Goal: Task Accomplishment & Management: Complete application form

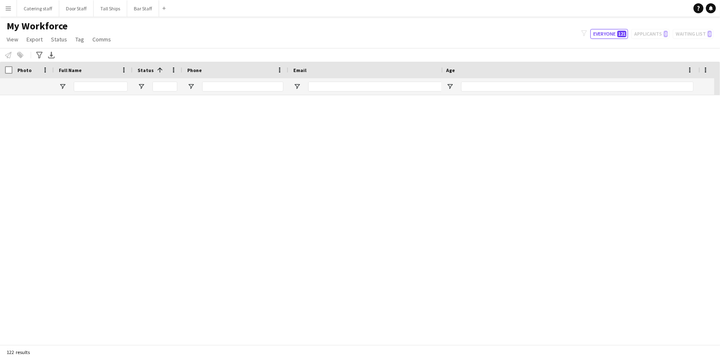
scroll to position [2472, 0]
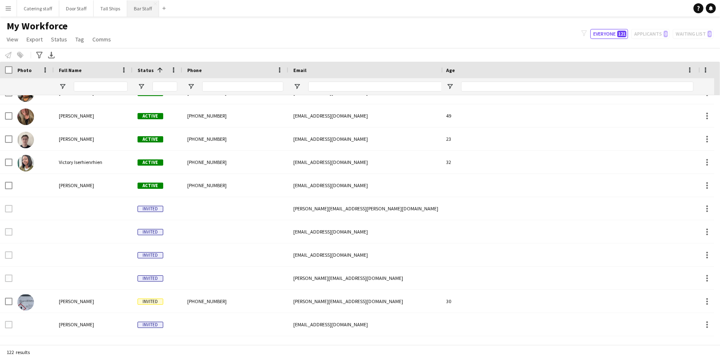
click at [128, 11] on button "Bar Staff Close" at bounding box center [143, 8] width 32 height 16
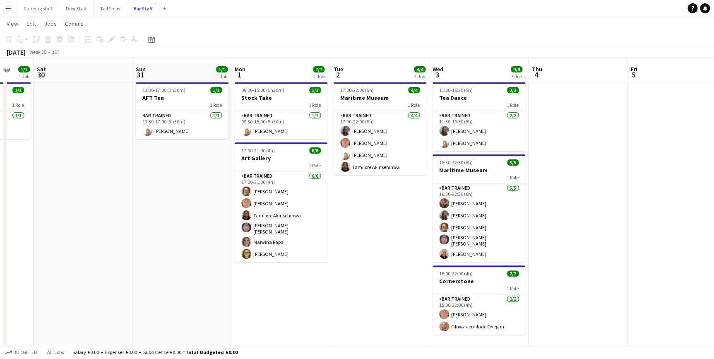
scroll to position [19, 0]
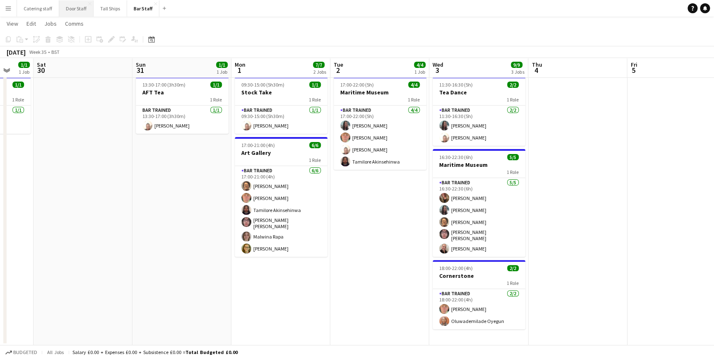
click at [75, 11] on button "Door Staff Close" at bounding box center [76, 8] width 34 height 16
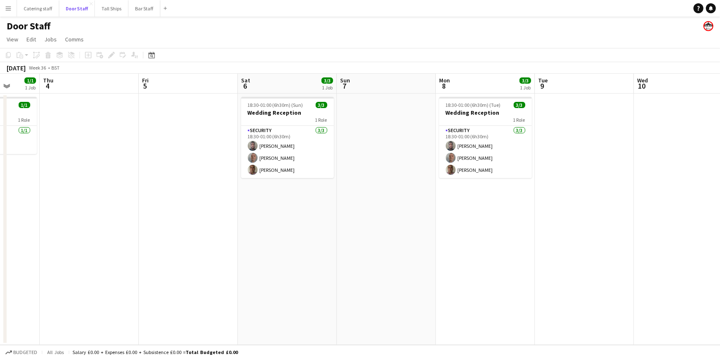
scroll to position [0, 357]
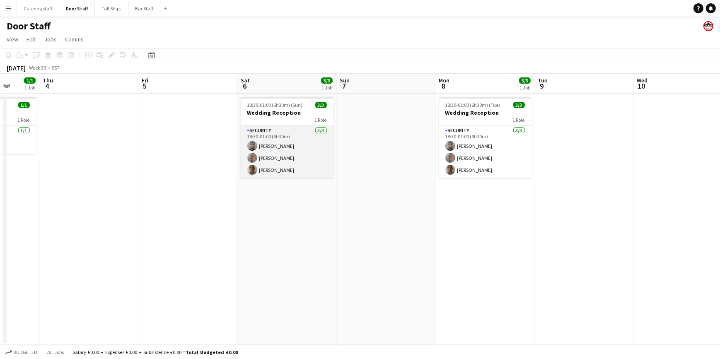
click at [253, 144] on app-user-avatar at bounding box center [252, 146] width 10 height 10
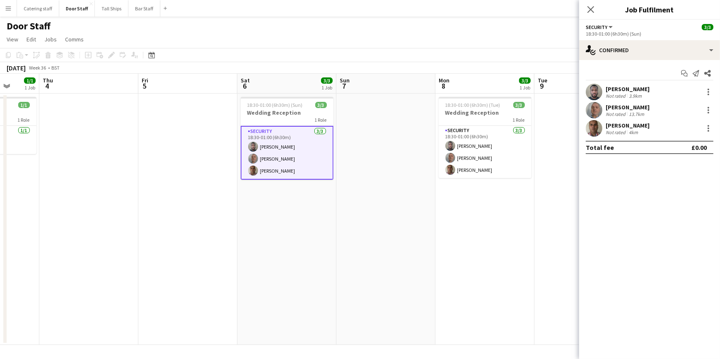
click at [615, 87] on div "[PERSON_NAME]" at bounding box center [627, 88] width 44 height 7
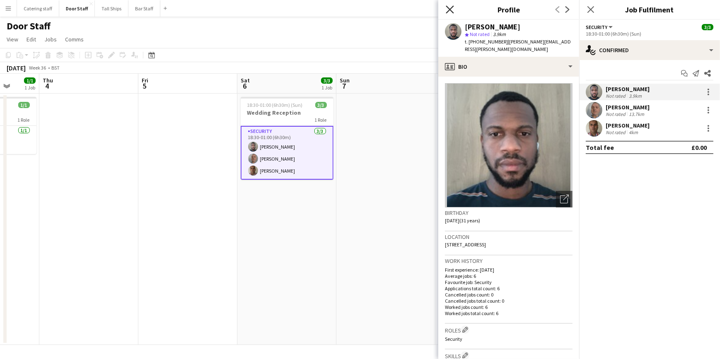
click at [448, 9] on icon "Close pop-in" at bounding box center [450, 9] width 8 height 8
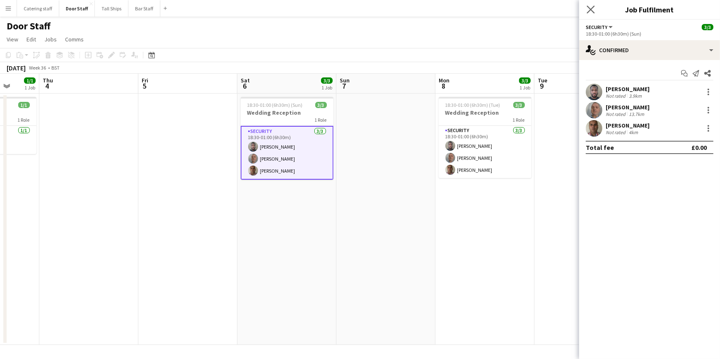
click at [586, 9] on icon "Close pop-in" at bounding box center [590, 9] width 8 height 8
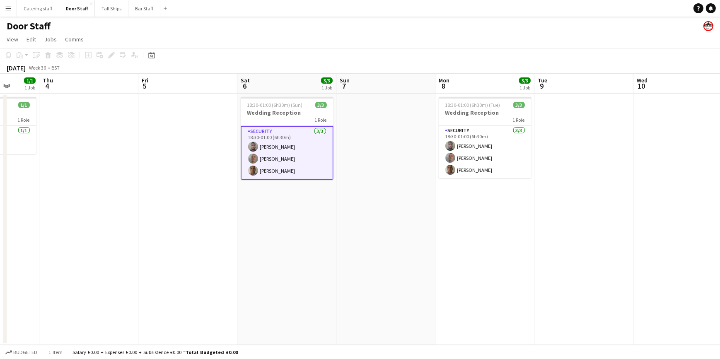
click at [169, 253] on app-date-cell at bounding box center [187, 219] width 99 height 251
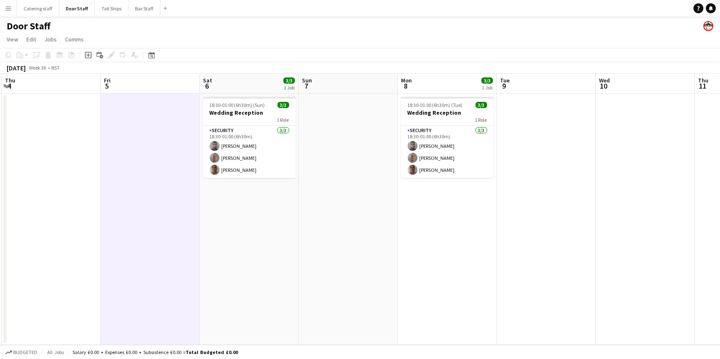
scroll to position [0, 258]
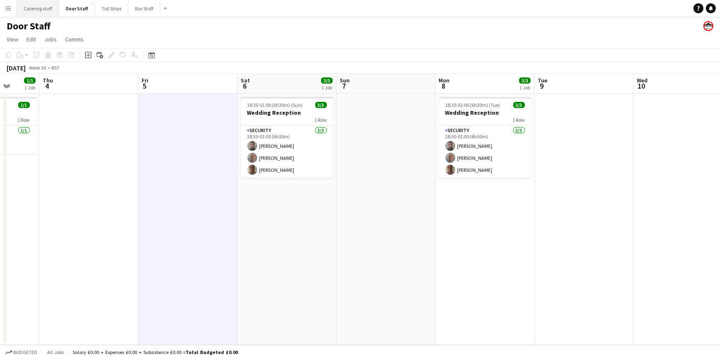
click at [28, 3] on button "Catering staff Close" at bounding box center [38, 8] width 42 height 16
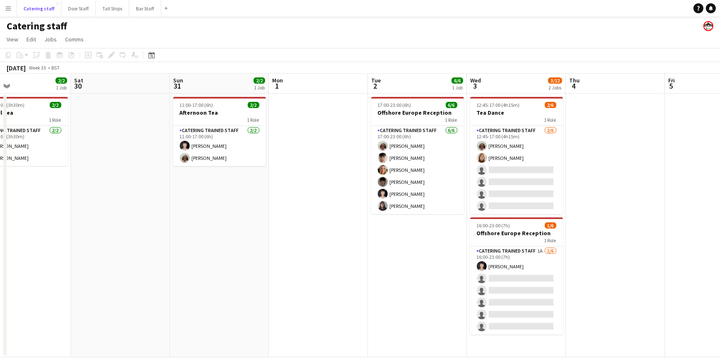
scroll to position [0, 263]
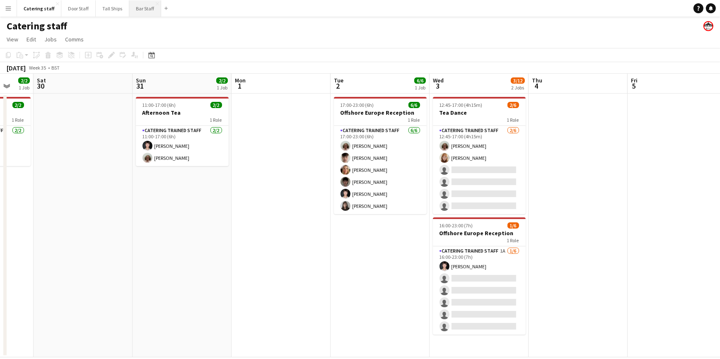
click at [133, 10] on button "Bar Staff Close" at bounding box center [145, 8] width 32 height 16
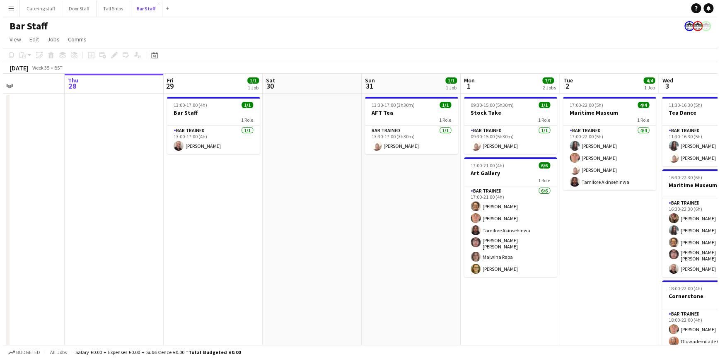
scroll to position [0, 236]
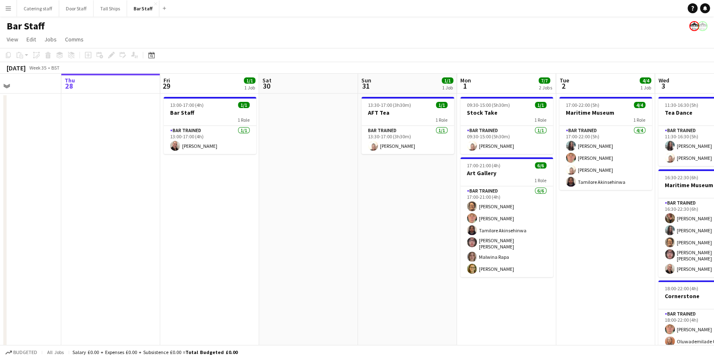
click at [7, 7] on app-icon "Menu" at bounding box center [8, 8] width 7 height 7
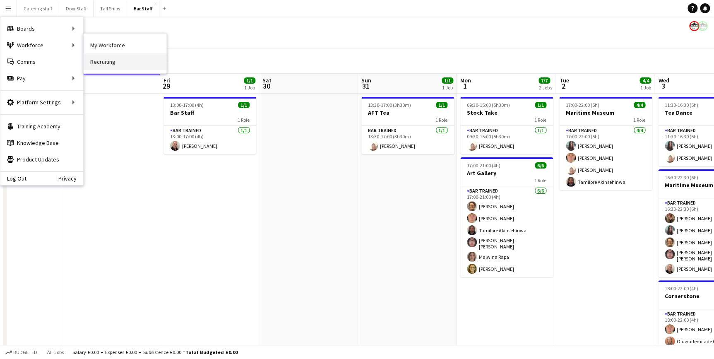
click at [117, 62] on link "Recruiting" at bounding box center [125, 61] width 83 height 17
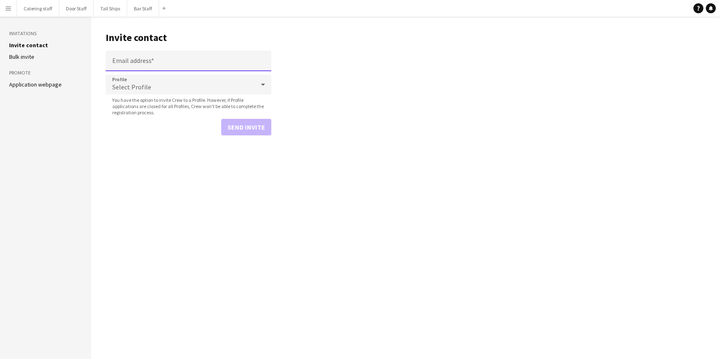
click at [125, 58] on input "Email address" at bounding box center [189, 61] width 166 height 21
paste input "**********"
type input "**********"
click at [194, 81] on div "Select Profile" at bounding box center [180, 85] width 149 height 20
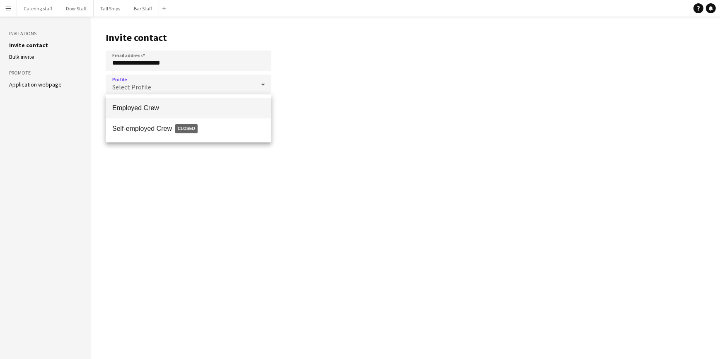
click at [209, 106] on span "Employed Crew" at bounding box center [188, 108] width 152 height 8
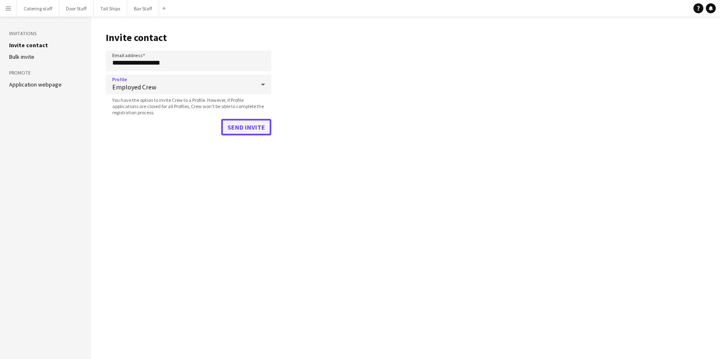
click at [239, 128] on button "Send invite" at bounding box center [246, 127] width 50 height 17
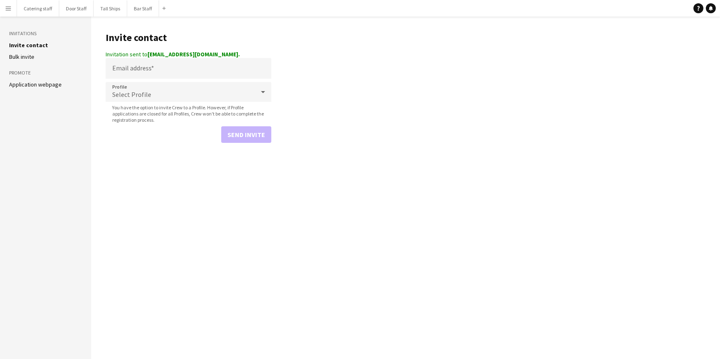
click at [9, 12] on button "Menu" at bounding box center [8, 8] width 17 height 17
